Goal: Task Accomplishment & Management: Manage account settings

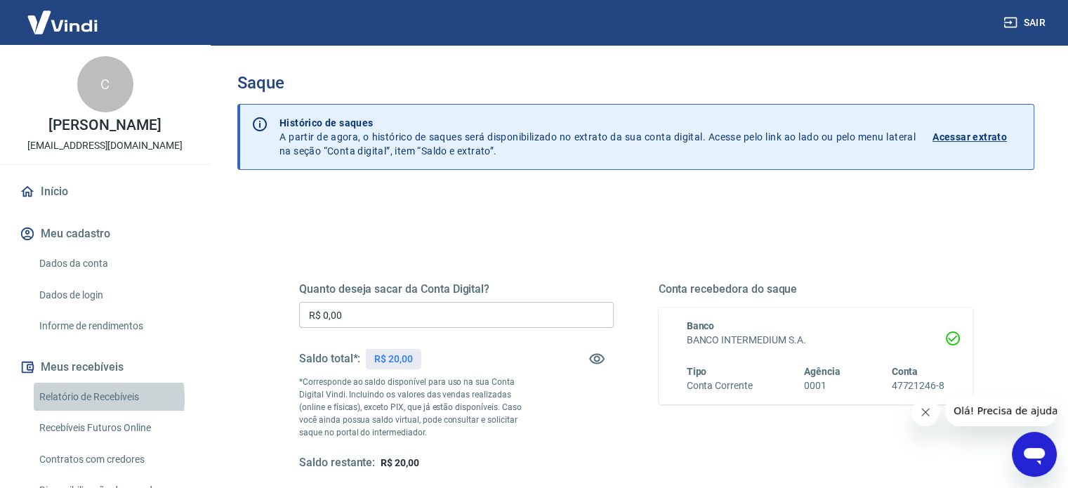
click at [89, 398] on link "Relatório de Recebíveis" at bounding box center [113, 397] width 159 height 29
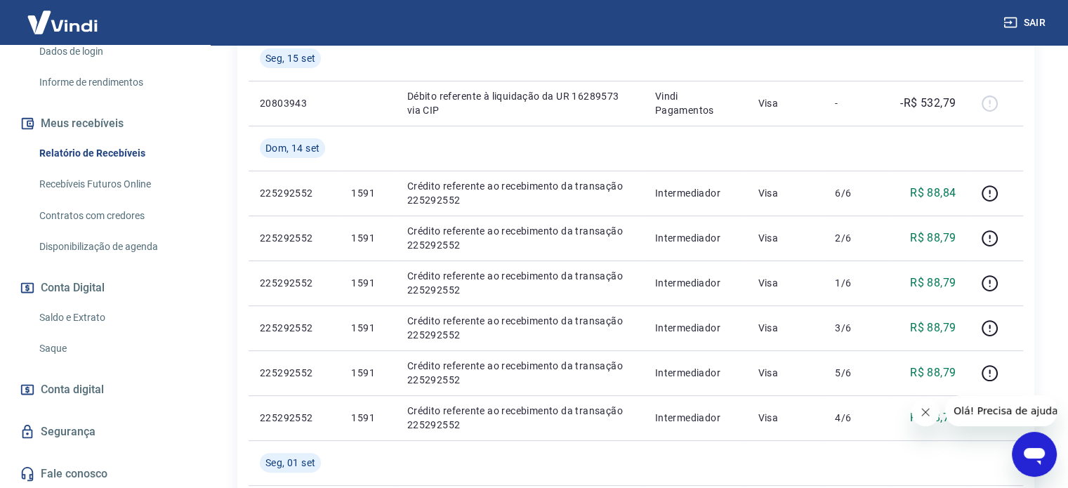
scroll to position [244, 0]
click at [81, 318] on link "Saldo e Extrato" at bounding box center [113, 317] width 159 height 29
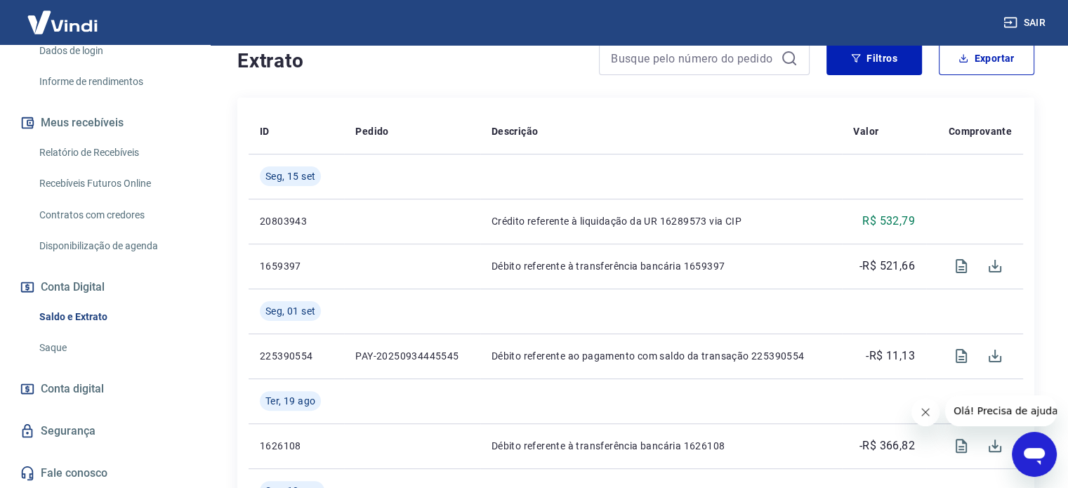
scroll to position [286, 0]
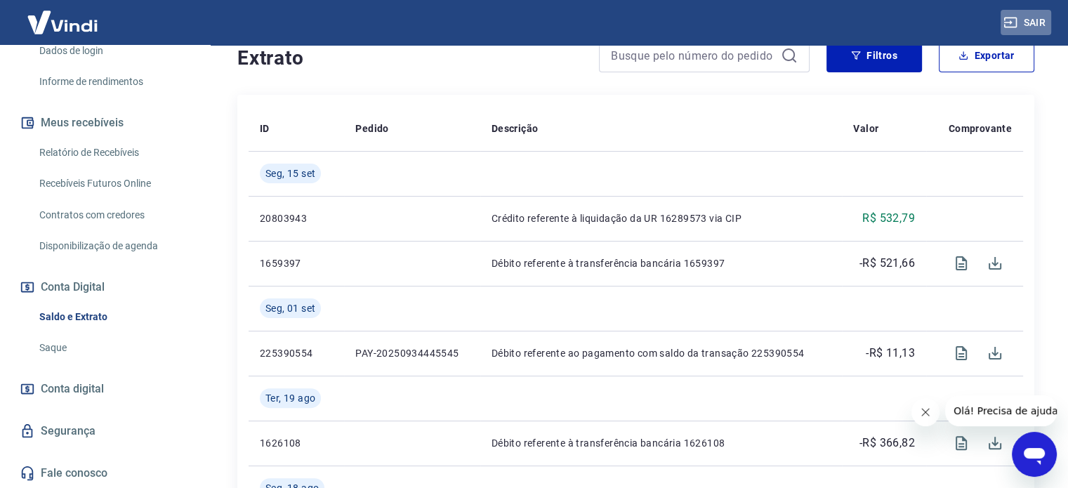
click at [1034, 25] on button "Sair" at bounding box center [1025, 23] width 51 height 26
